Goal: Information Seeking & Learning: Understand process/instructions

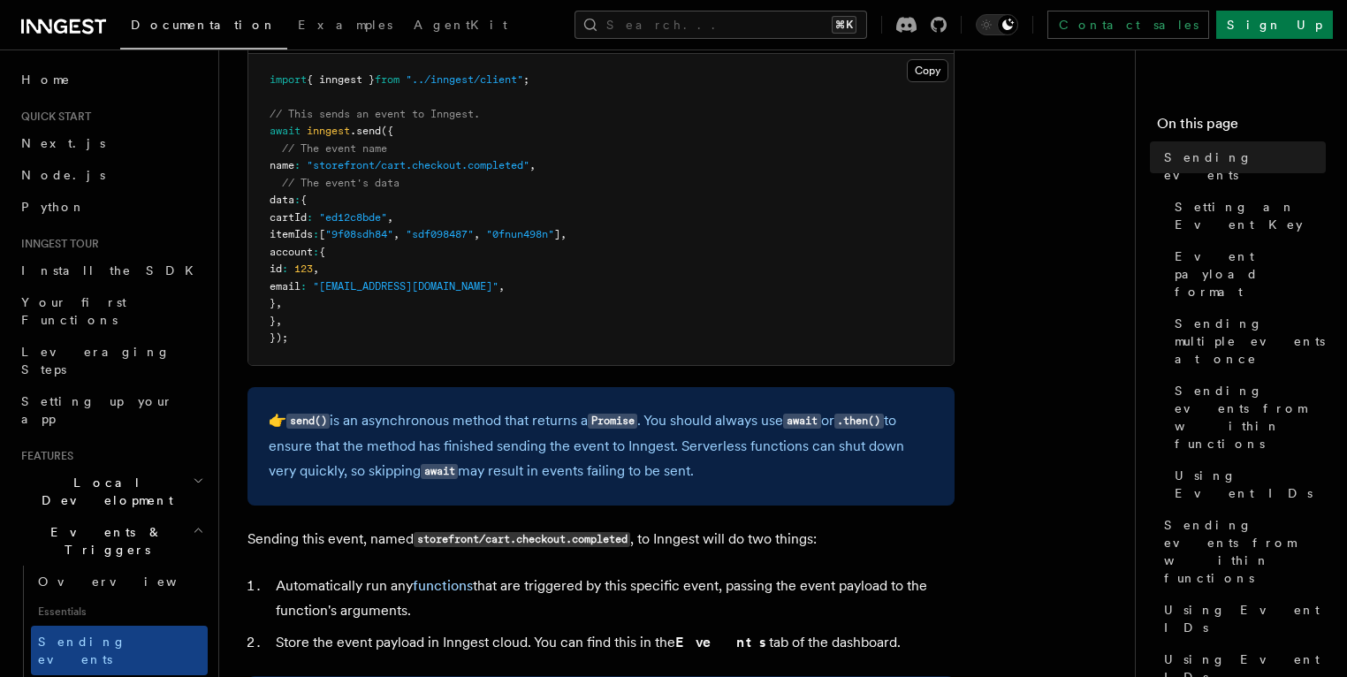
scroll to position [567, 0]
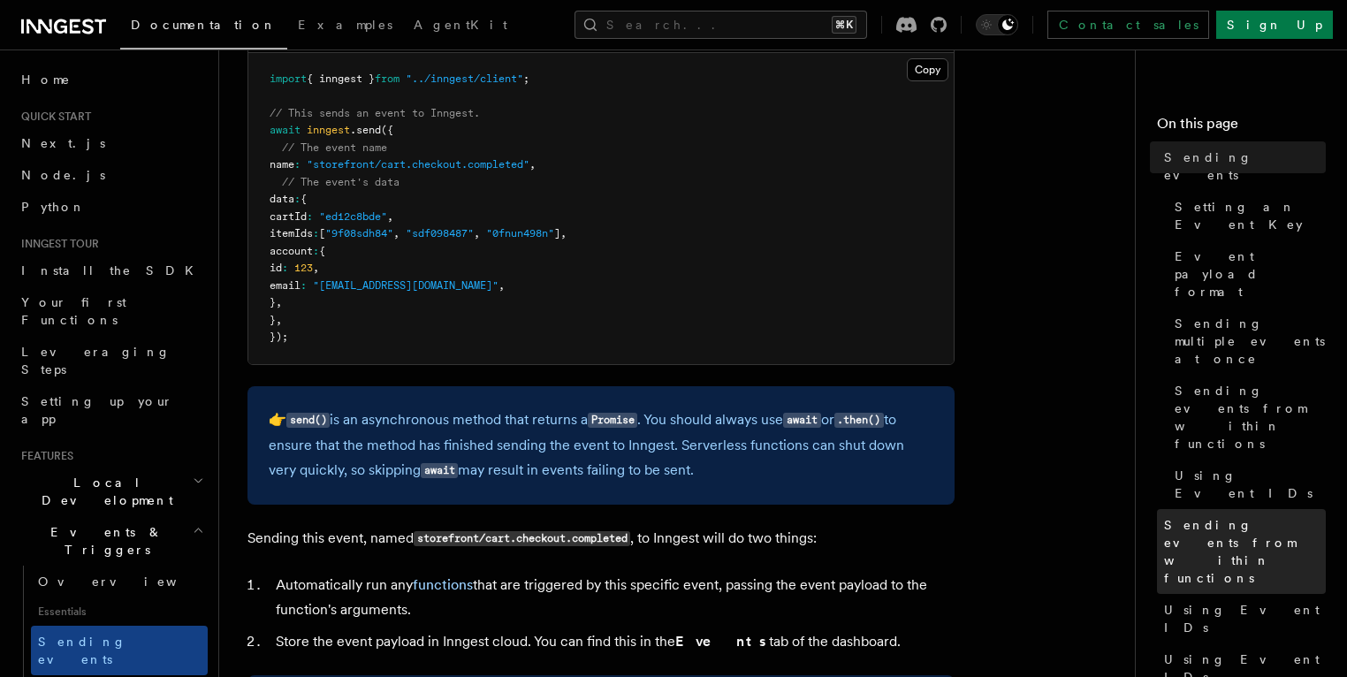
click at [1230, 516] on span "Sending events from within functions" at bounding box center [1245, 551] width 162 height 71
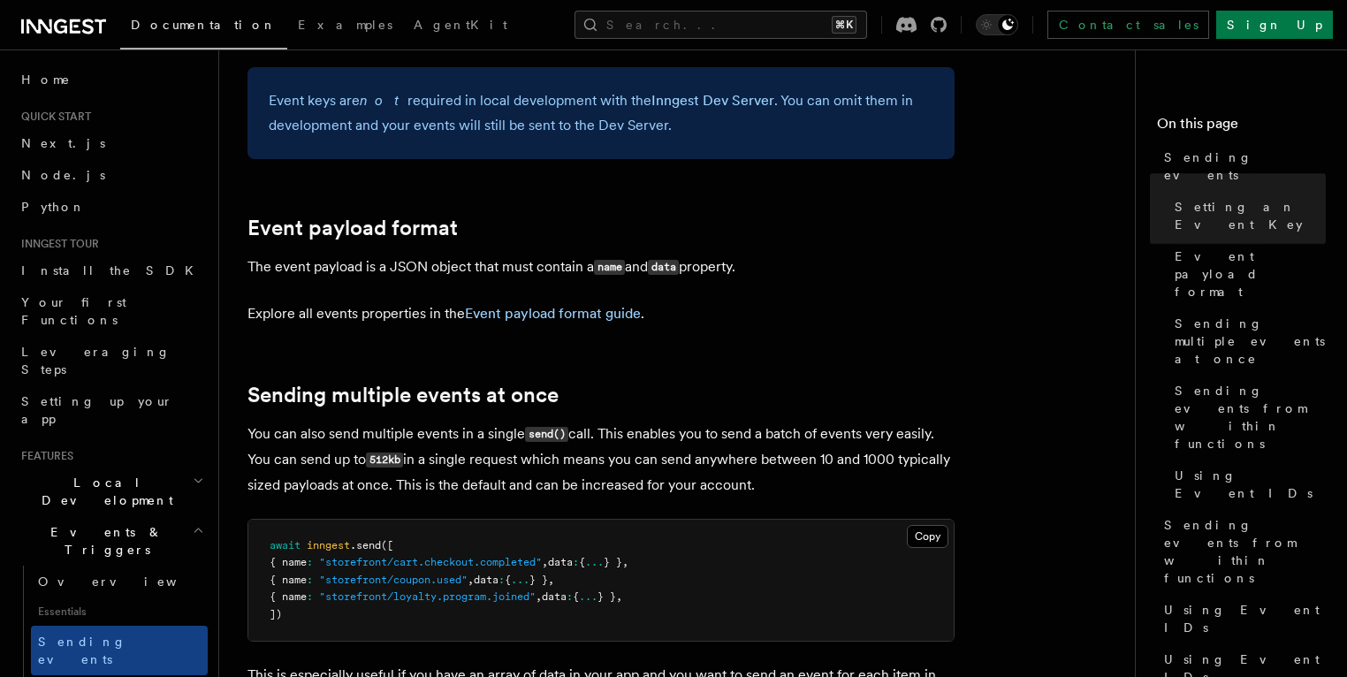
scroll to position [1923, 0]
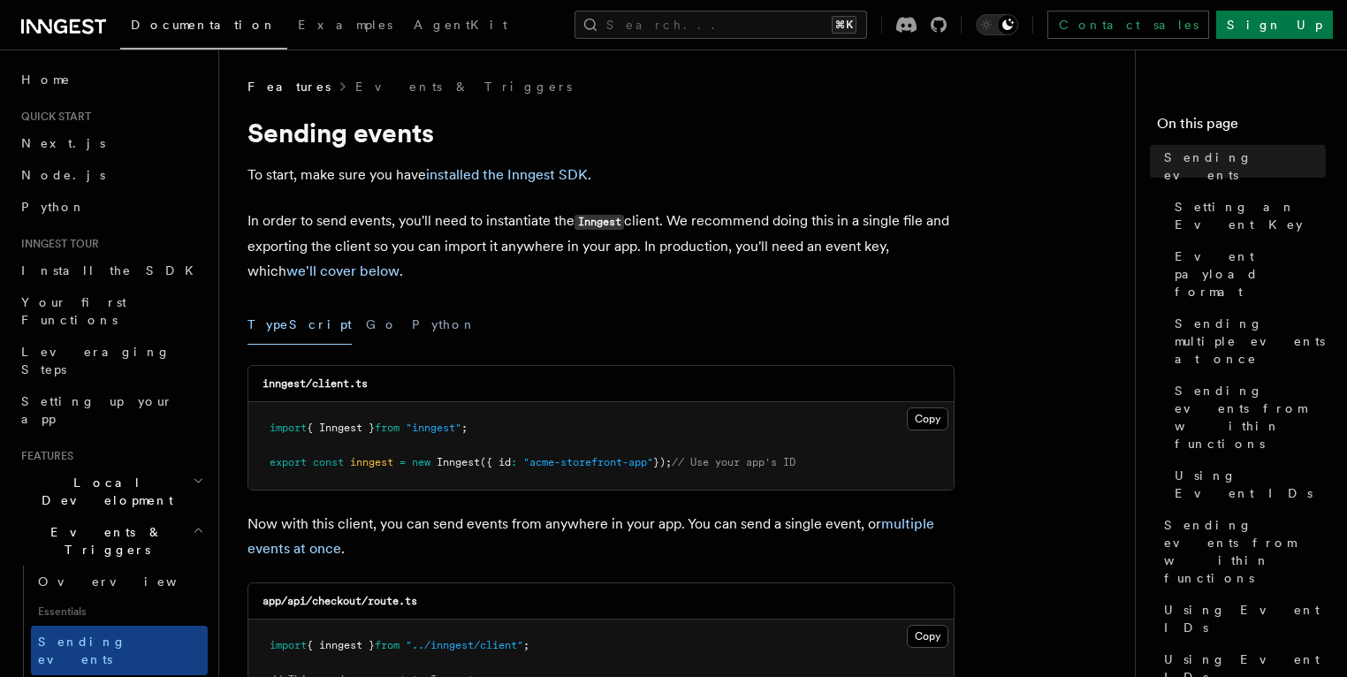
scroll to position [2487, 0]
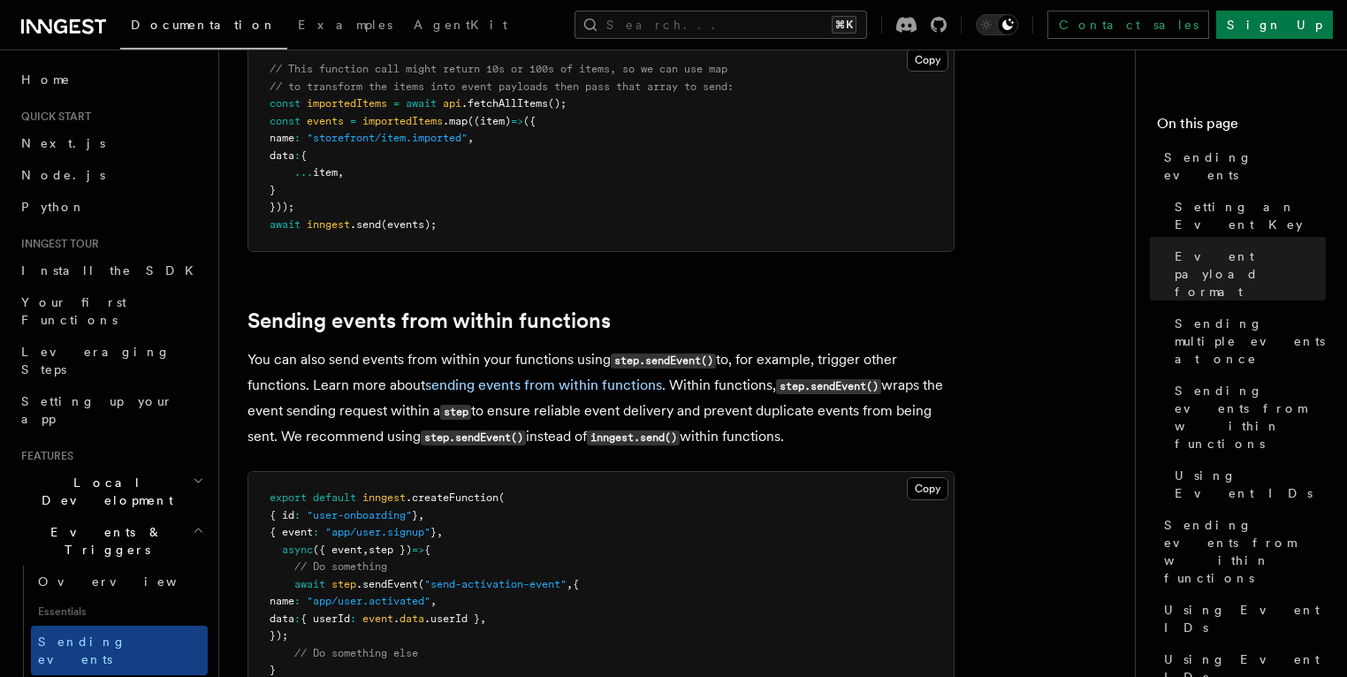
click at [474, 430] on code "step.sendEvent()" at bounding box center [473, 437] width 105 height 15
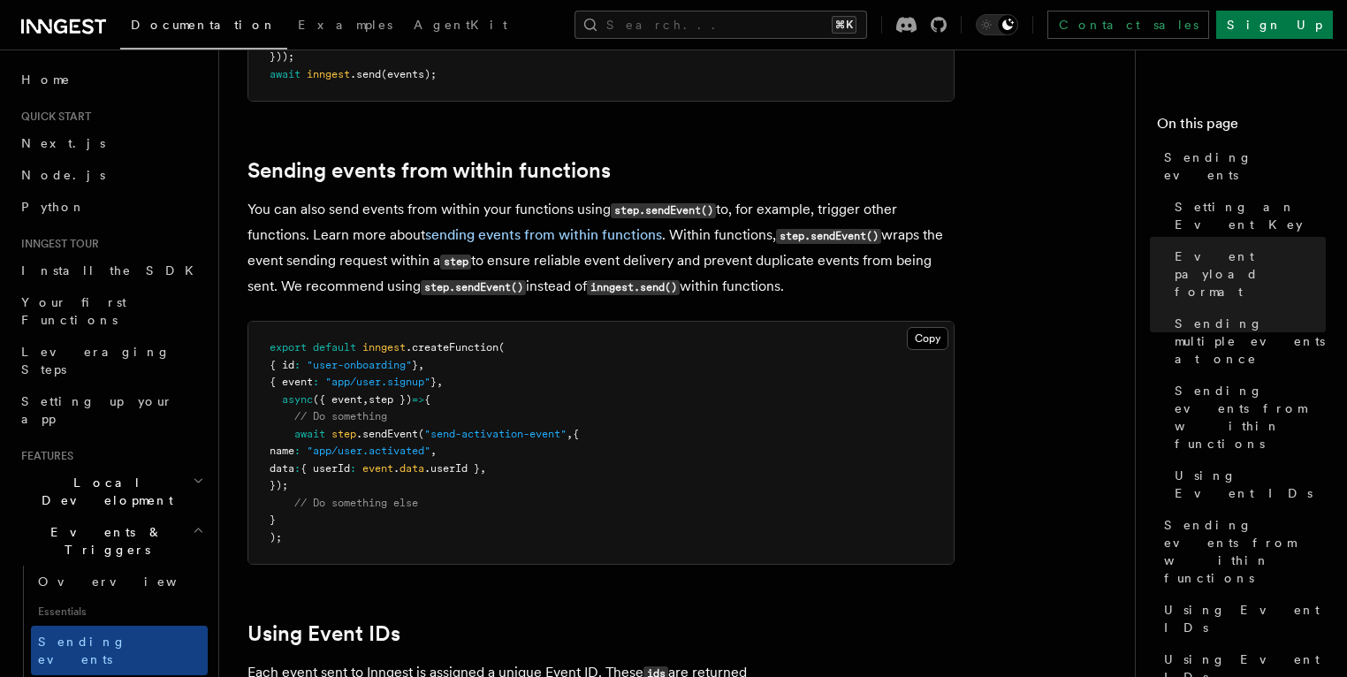
scroll to position [2666, 0]
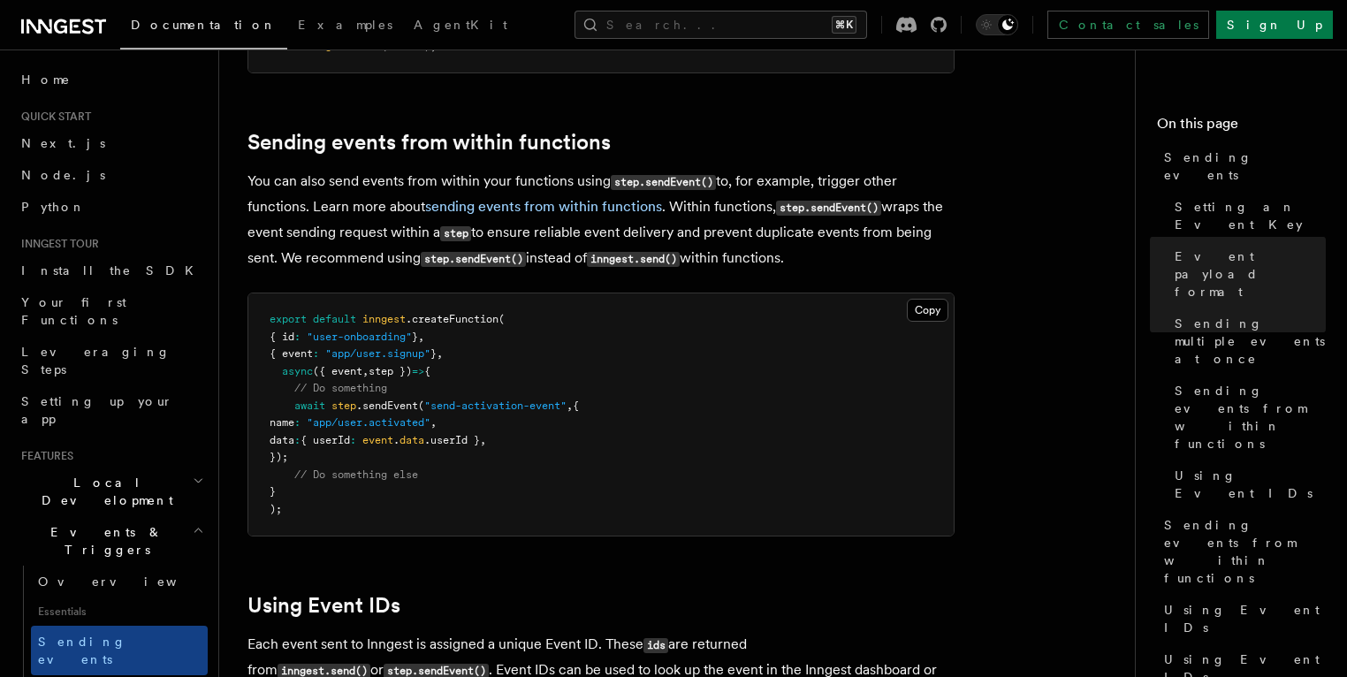
click at [405, 375] on pre "export default inngest .createFunction ( { id : "user-onboarding" } , { event :…" at bounding box center [600, 414] width 705 height 242
click at [400, 400] on span ".sendEvent" at bounding box center [387, 406] width 62 height 12
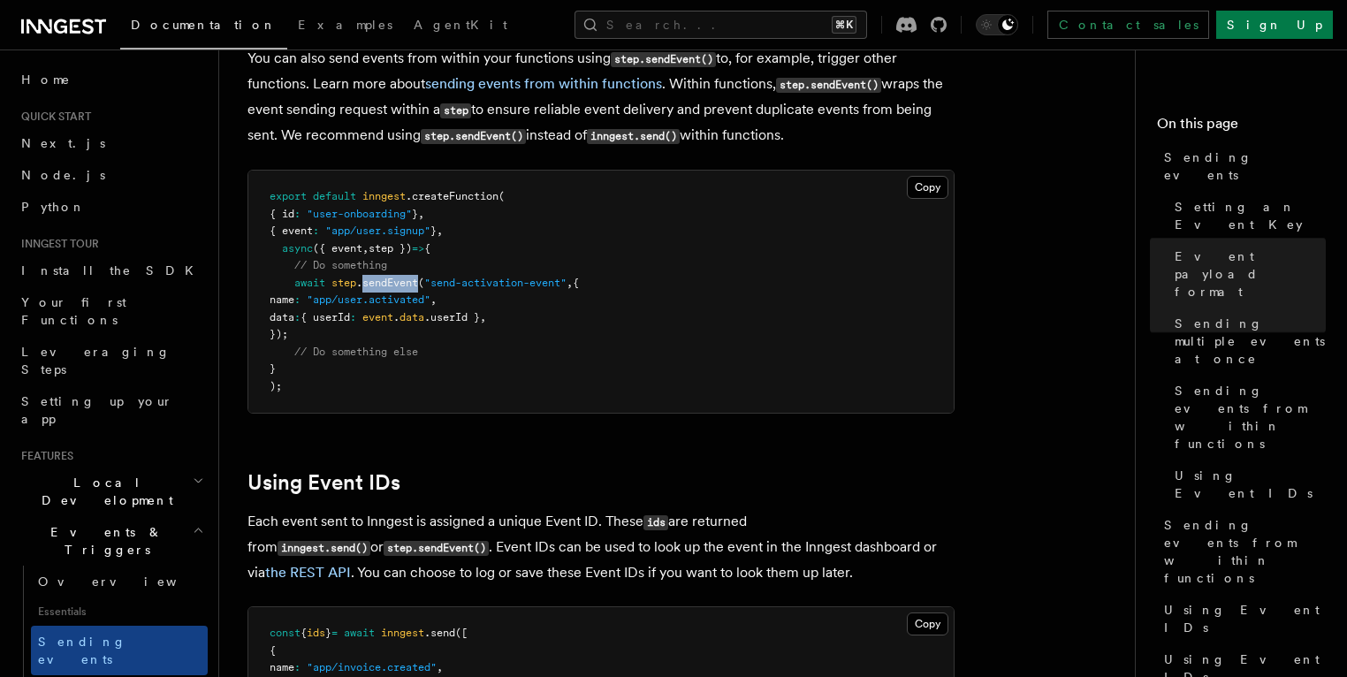
scroll to position [2939, 0]
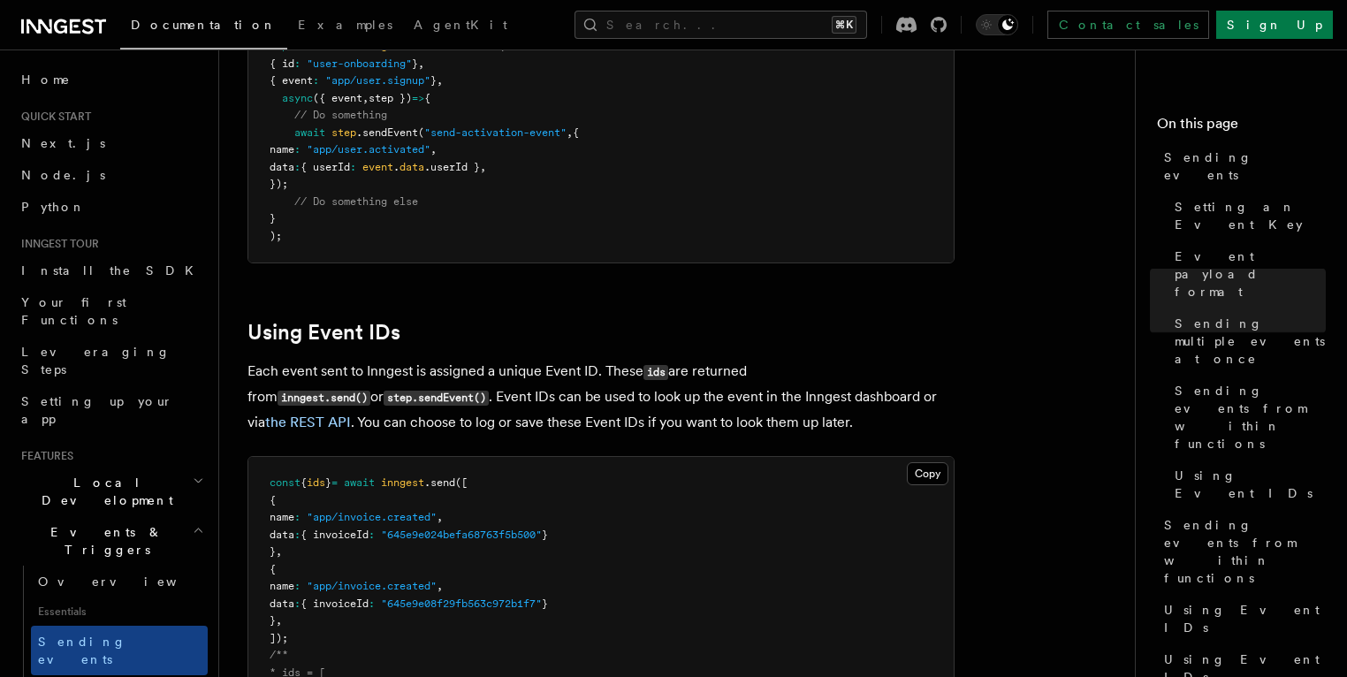
click at [384, 391] on code "step.sendEvent()" at bounding box center [436, 398] width 105 height 15
drag, startPoint x: 317, startPoint y: 377, endPoint x: 577, endPoint y: 397, distance: 260.7
click at [384, 391] on code "step.sendEvent()" at bounding box center [436, 398] width 105 height 15
click at [863, 418] on article "Features Events & Triggers Sending events To start, make sure you have installe…" at bounding box center [684, 28] width 873 height 5778
click at [384, 391] on code "step.sendEvent()" at bounding box center [436, 398] width 105 height 15
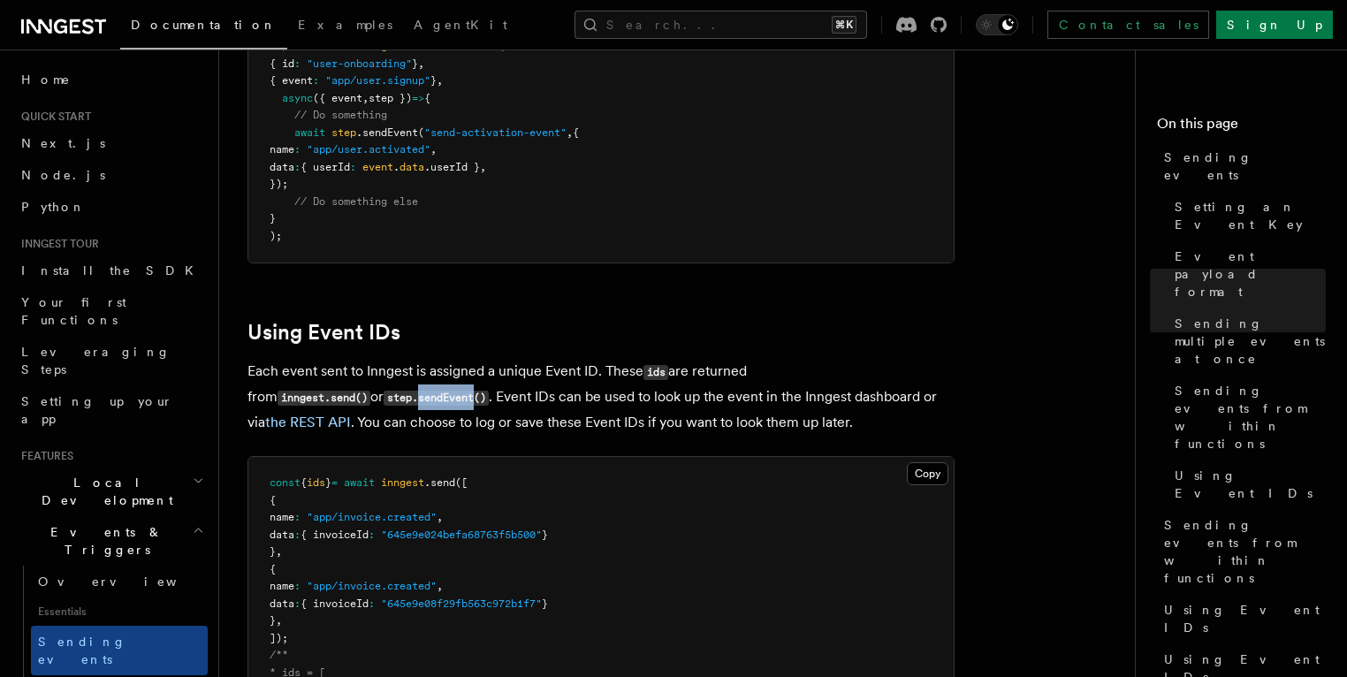
click at [384, 391] on code "step.sendEvent()" at bounding box center [436, 398] width 105 height 15
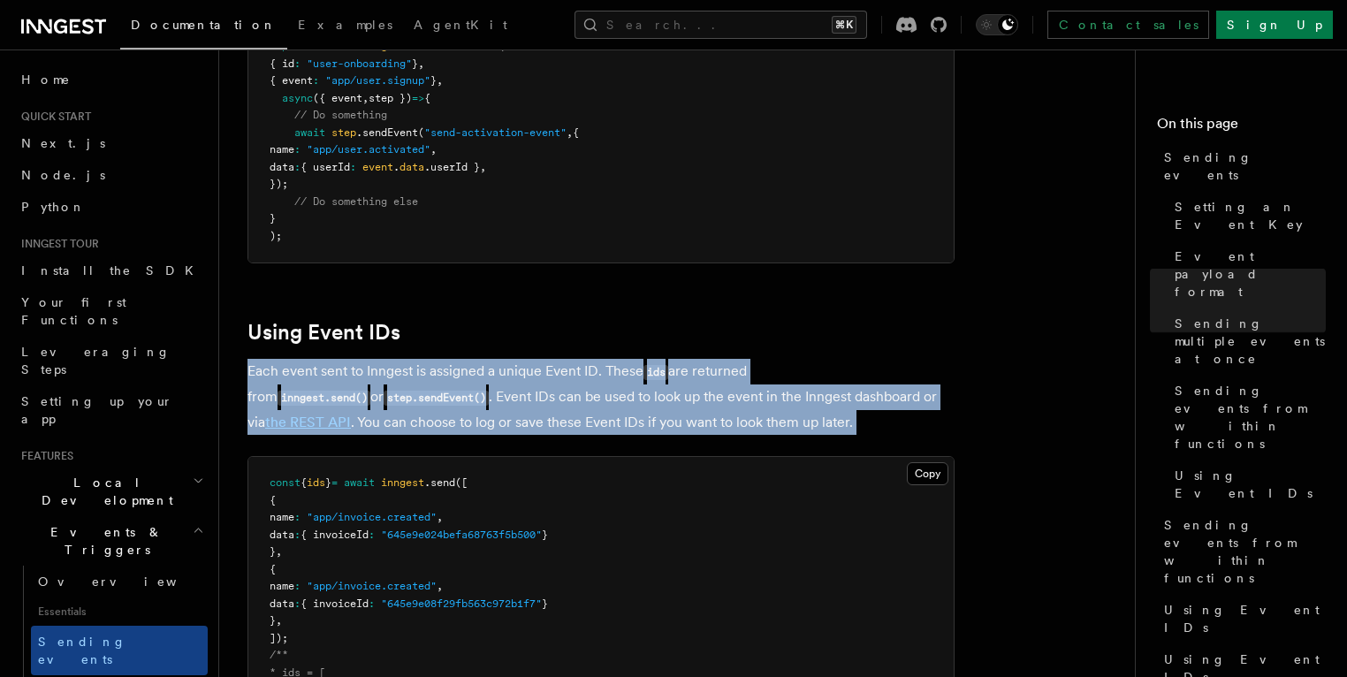
click at [384, 391] on code "step.sendEvent()" at bounding box center [436, 398] width 105 height 15
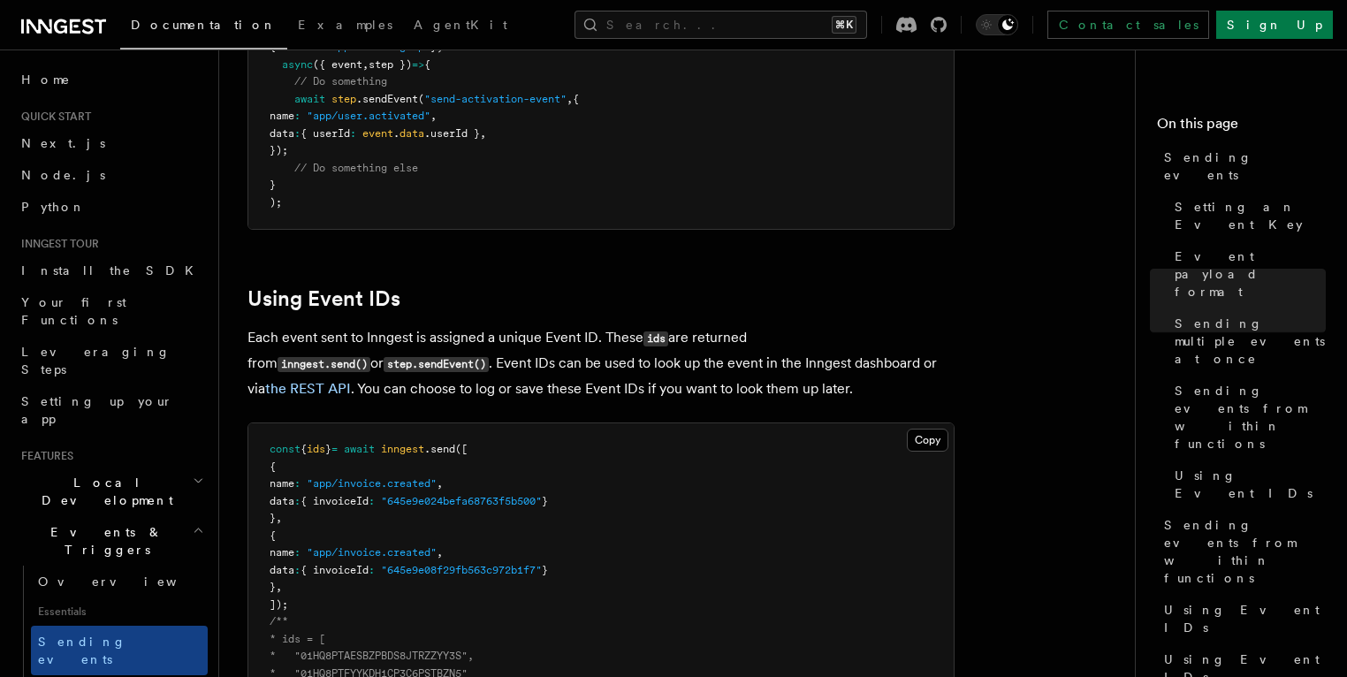
scroll to position [2695, 0]
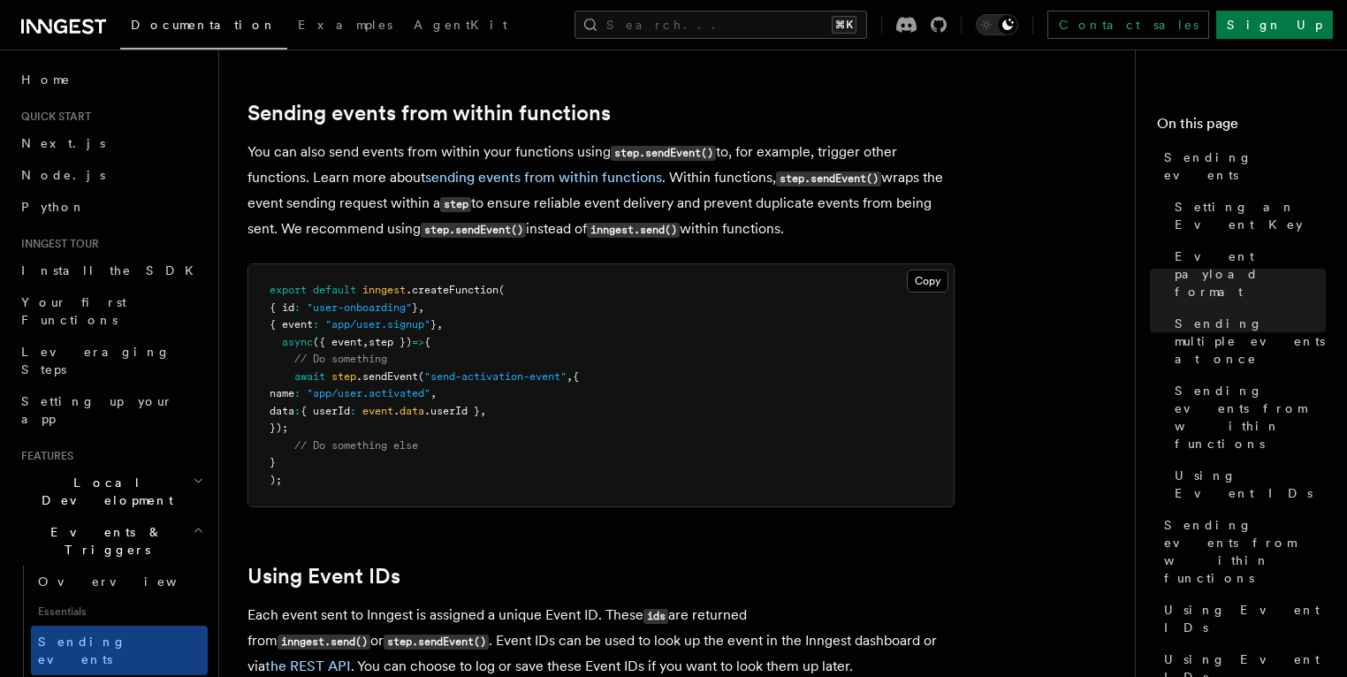
click at [426, 411] on pre "export default inngest .createFunction ( { id : "user-onboarding" } , { event :…" at bounding box center [600, 385] width 705 height 242
drag, startPoint x: 567, startPoint y: 359, endPoint x: 335, endPoint y: 354, distance: 232.5
click at [335, 370] on span "await step .sendEvent ( "send-activation-event" , {" at bounding box center [424, 376] width 309 height 12
click at [354, 387] on span ""app/user.activated"" at bounding box center [369, 393] width 124 height 12
click at [485, 375] on pre "export default inngest .createFunction ( { id : "user-onboarding" } , { event :…" at bounding box center [600, 385] width 705 height 242
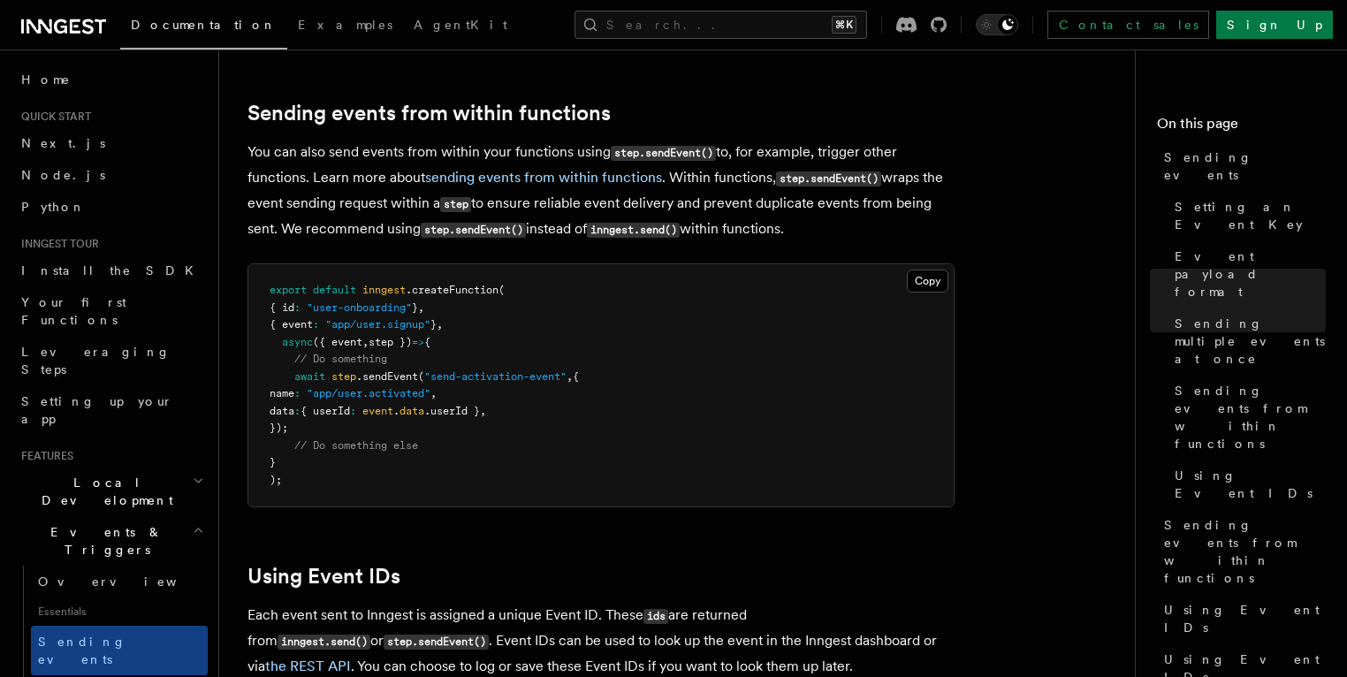
drag, startPoint x: 330, startPoint y: 359, endPoint x: 574, endPoint y: 356, distance: 244.0
click at [574, 370] on span "await step .sendEvent ( "send-activation-event" , {" at bounding box center [424, 376] width 309 height 12
drag, startPoint x: 575, startPoint y: 359, endPoint x: 333, endPoint y: 360, distance: 241.3
click at [333, 370] on span "await step .sendEvent ( "send-activation-event" , {" at bounding box center [424, 376] width 309 height 12
click at [494, 223] on code "step.sendEvent()" at bounding box center [473, 230] width 105 height 15
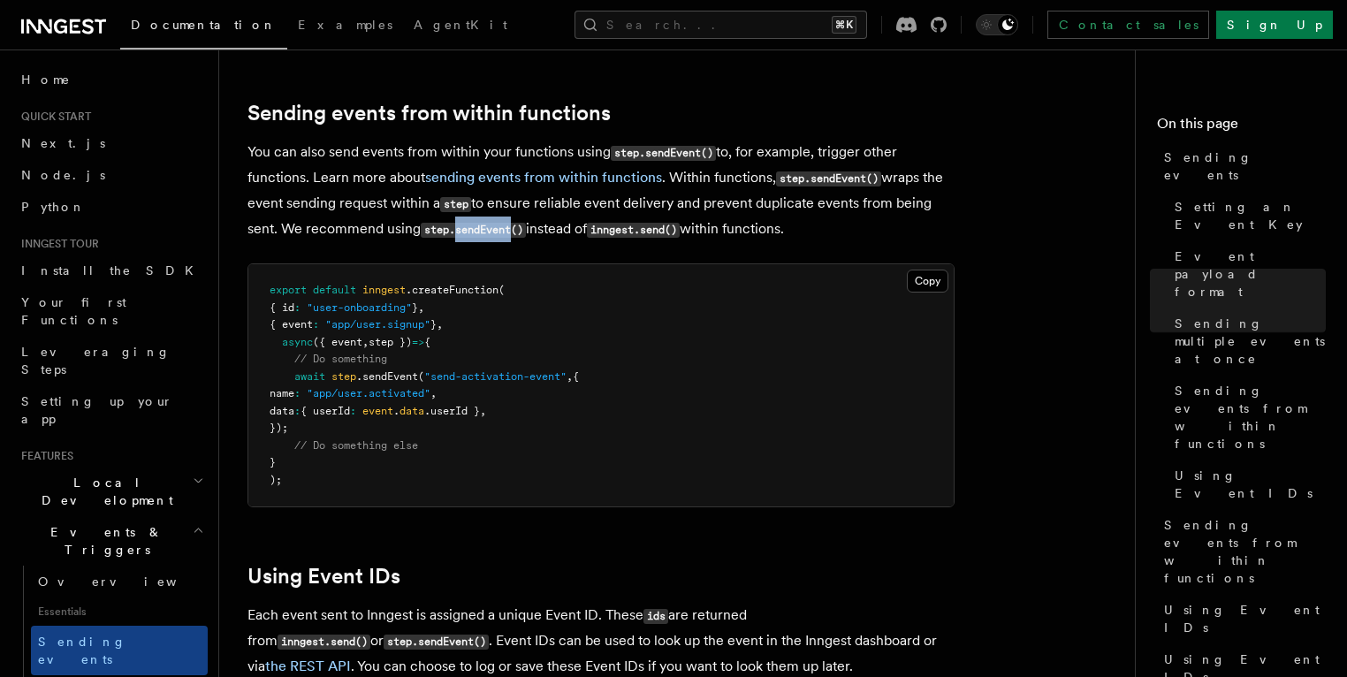
click at [494, 223] on code "step.sendEvent()" at bounding box center [473, 230] width 105 height 15
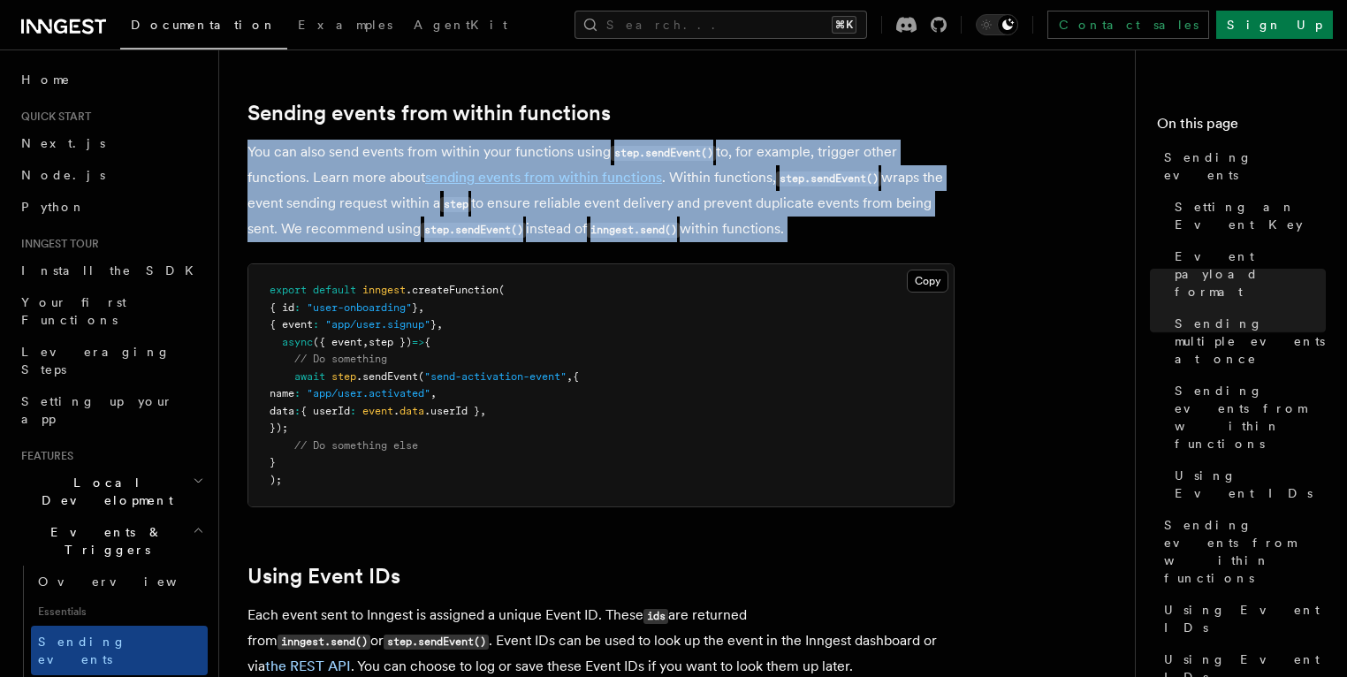
click at [494, 223] on code "step.sendEvent()" at bounding box center [473, 230] width 105 height 15
click at [559, 184] on p "You can also send events from within your functions using step.sendEvent() to, …" at bounding box center [601, 191] width 707 height 103
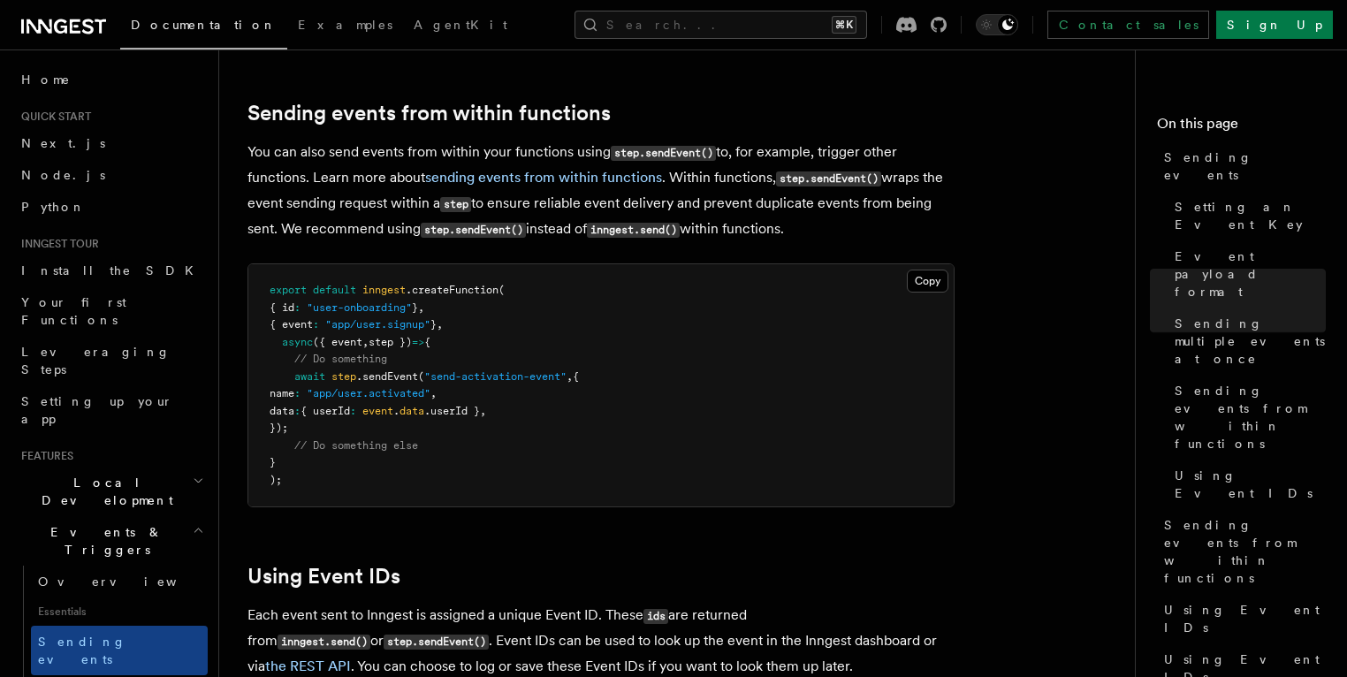
click at [552, 164] on p "You can also send events from within your functions using step.sendEvent() to, …" at bounding box center [601, 191] width 707 height 103
click at [553, 169] on link "sending events from within functions" at bounding box center [543, 177] width 237 height 17
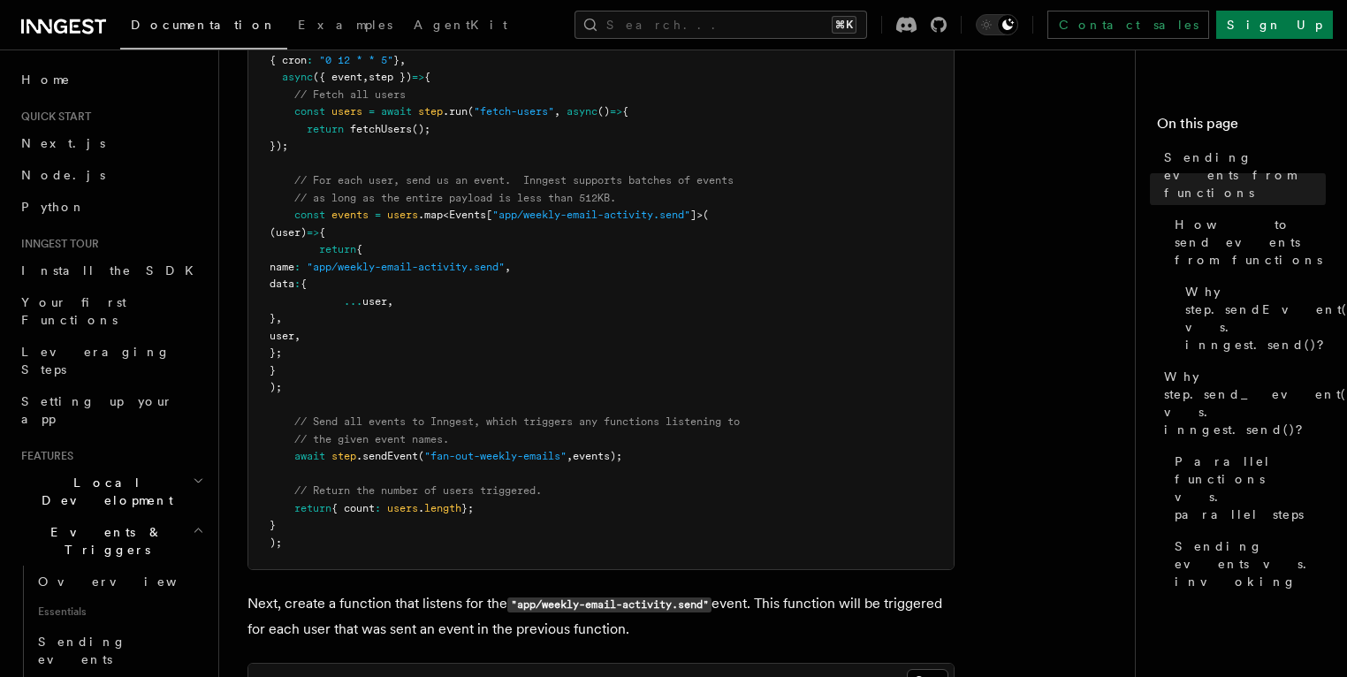
scroll to position [987, 0]
